Goal: Go to known website: Access a specific website the user already knows

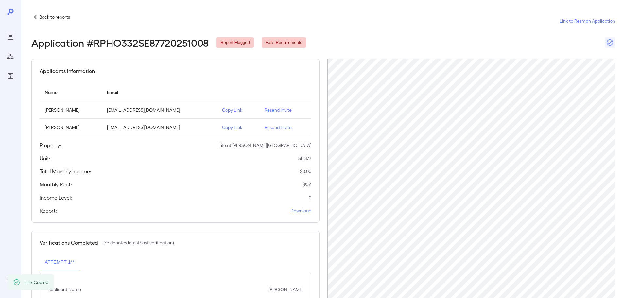
click at [58, 19] on p "Back to reports" at bounding box center [54, 17] width 31 height 7
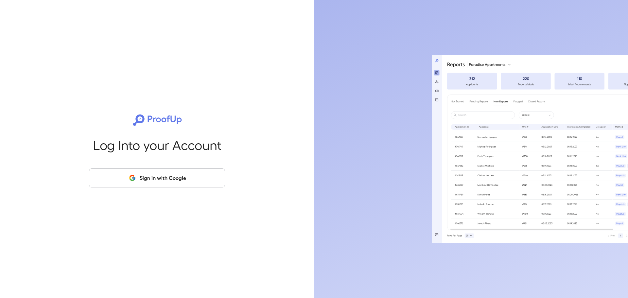
click at [143, 172] on button "Sign in with Google" at bounding box center [157, 177] width 136 height 19
